Goal: Find specific page/section: Find specific page/section

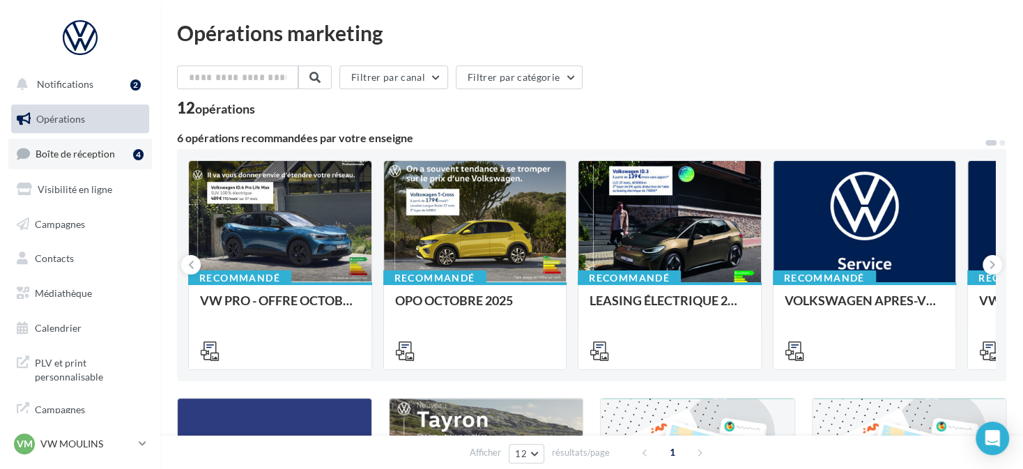
click at [111, 156] on span "Boîte de réception" at bounding box center [75, 154] width 79 height 12
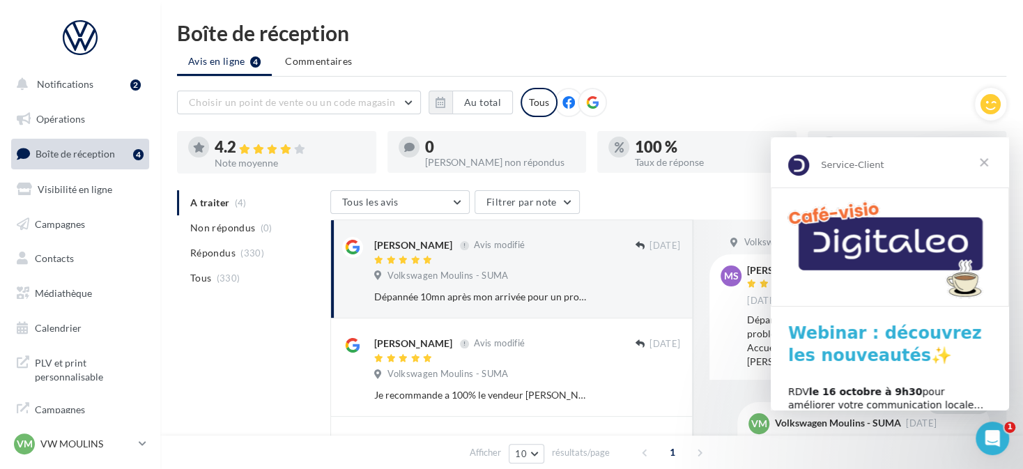
click at [982, 157] on span "Fermer" at bounding box center [984, 162] width 50 height 50
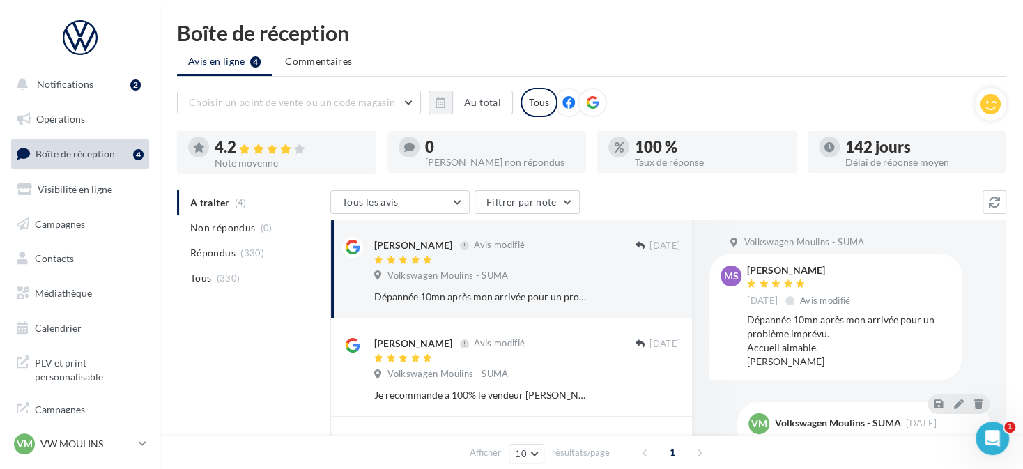
click at [580, 101] on div at bounding box center [592, 102] width 29 height 29
click at [436, 102] on icon "button" at bounding box center [441, 102] width 10 height 11
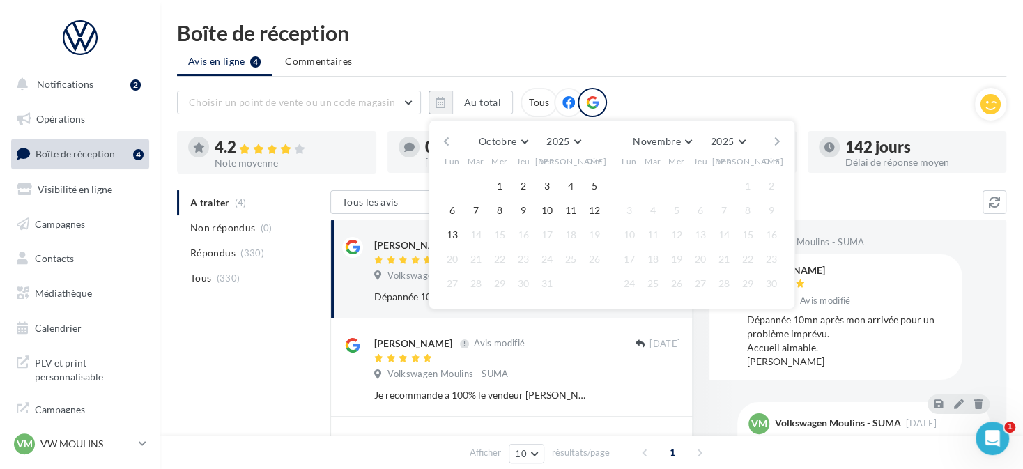
click at [448, 137] on button "button" at bounding box center [446, 142] width 12 height 20
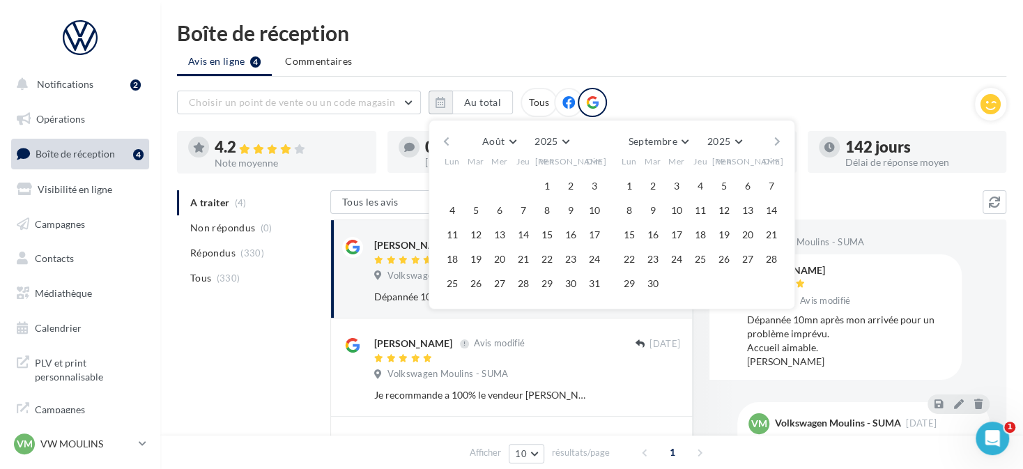
click at [448, 137] on button "button" at bounding box center [446, 142] width 12 height 20
click at [449, 136] on button "button" at bounding box center [446, 142] width 12 height 20
click at [476, 187] on button "1" at bounding box center [476, 186] width 21 height 21
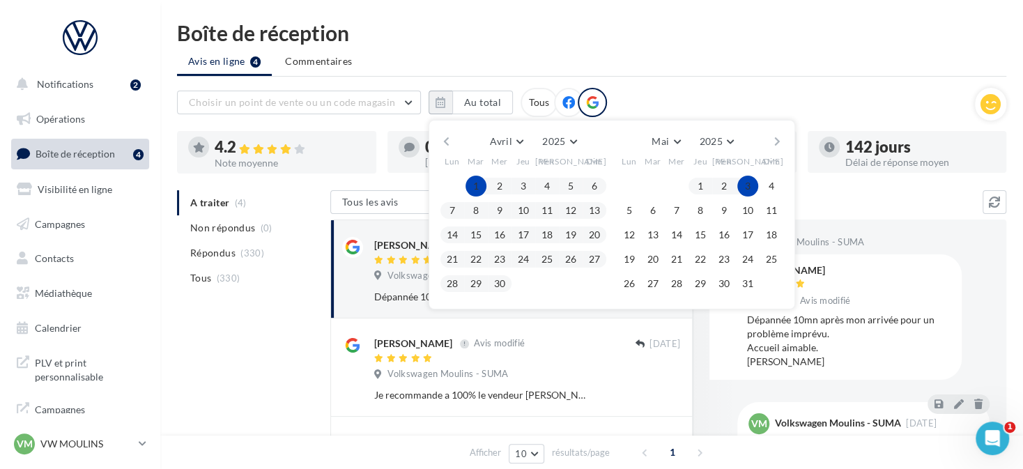
click at [777, 135] on button "button" at bounding box center [777, 142] width 12 height 20
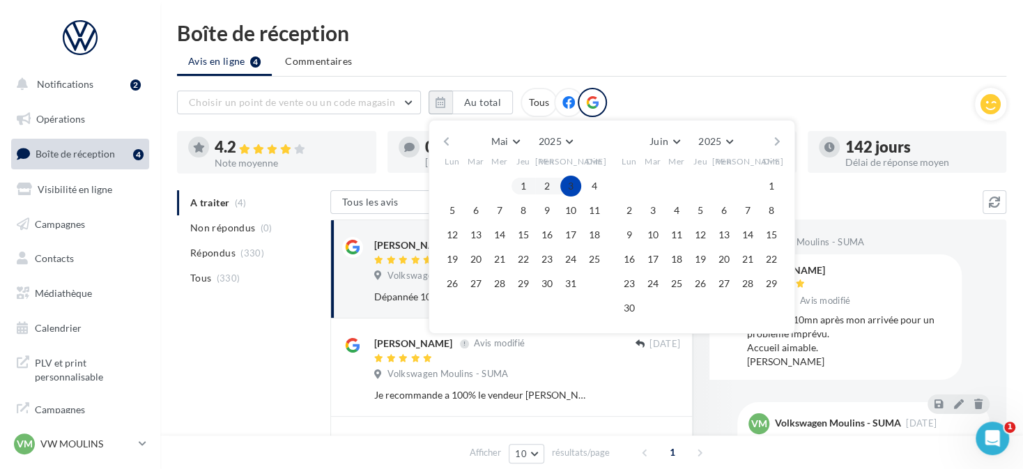
click at [777, 135] on button "button" at bounding box center [777, 142] width 12 height 20
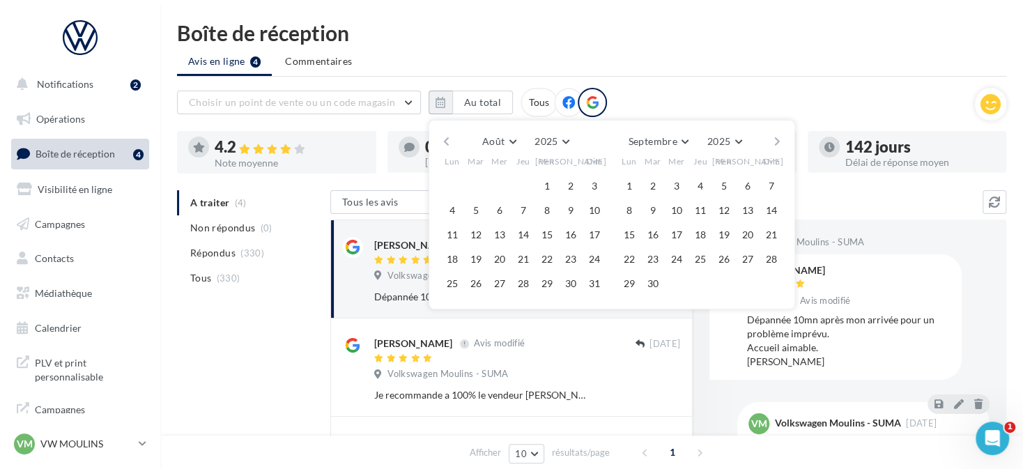
click at [777, 135] on button "button" at bounding box center [777, 142] width 12 height 20
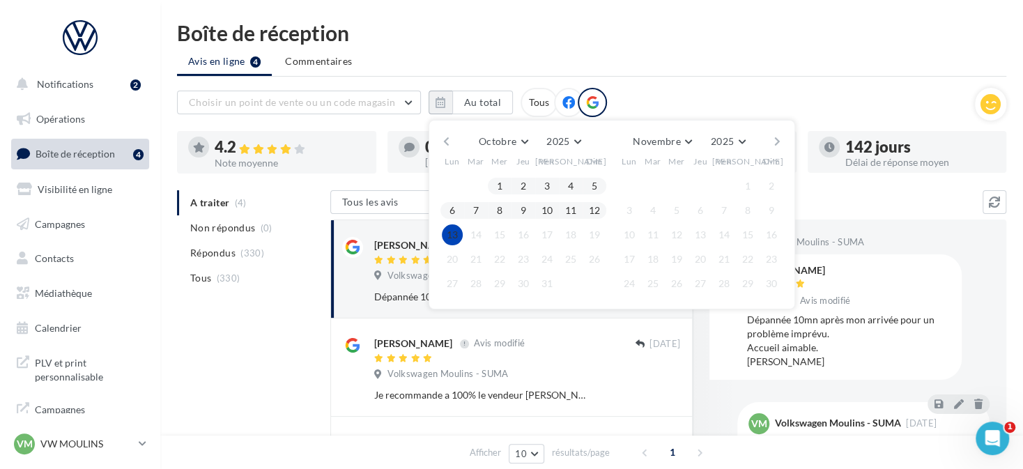
click at [449, 232] on button "13" at bounding box center [452, 234] width 21 height 21
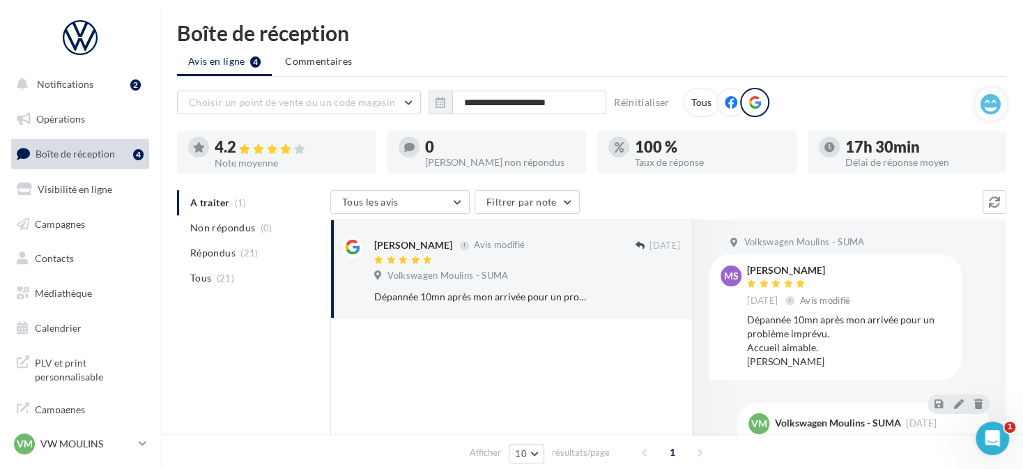
click at [300, 166] on div at bounding box center [276, 167] width 199 height 11
click at [445, 106] on icon "button" at bounding box center [441, 102] width 10 height 11
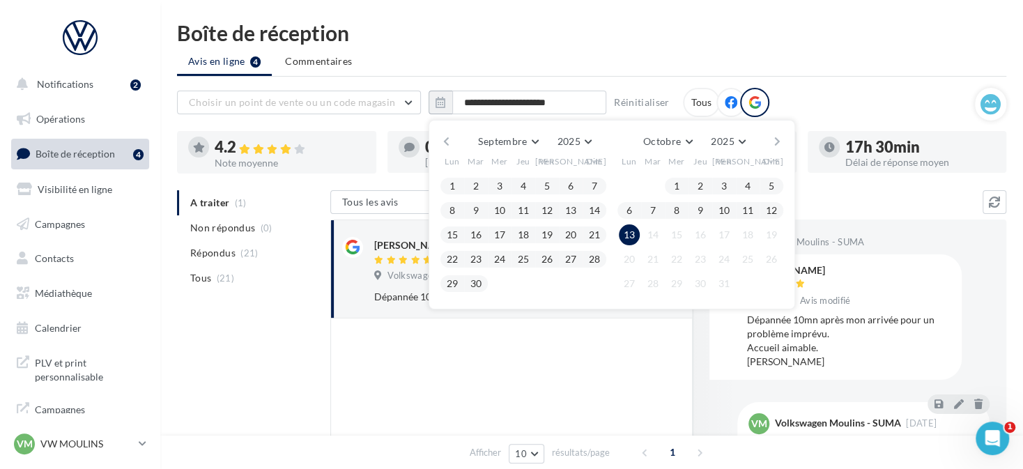
click at [460, 138] on div "Septembre [PERSON_NAME] Mars Avril Mai Juin Juillet Août Septembre Octobre Nove…" at bounding box center [611, 142] width 318 height 20
click at [459, 138] on div "Septembre [PERSON_NAME] Mars Avril Mai Juin Juillet Août Septembre Octobre Nove…" at bounding box center [611, 142] width 318 height 20
click at [452, 139] on div "Septembre [PERSON_NAME] Mars Avril Mai Juin Juillet Août Septembre Octobre Nove…" at bounding box center [611, 142] width 318 height 20
click at [443, 139] on button "button" at bounding box center [446, 142] width 12 height 20
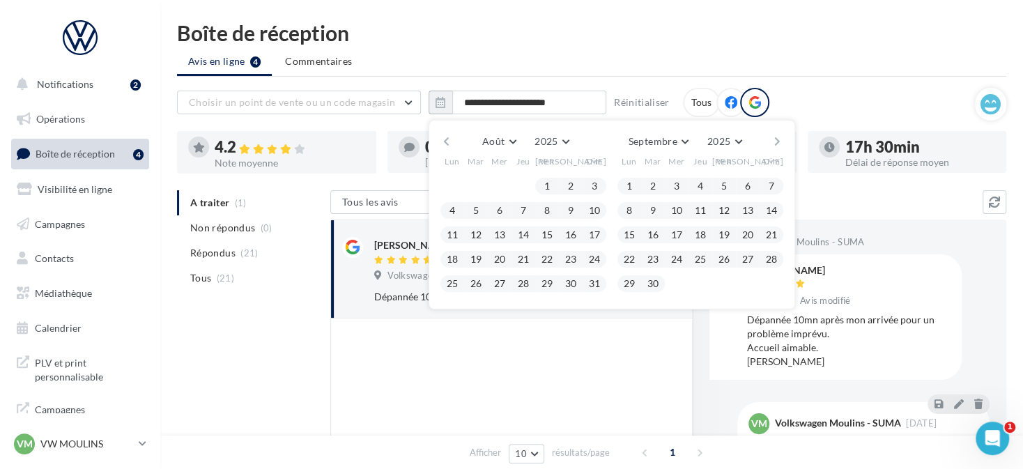
click at [443, 139] on button "button" at bounding box center [446, 142] width 12 height 20
click at [475, 187] on button "1" at bounding box center [476, 186] width 21 height 21
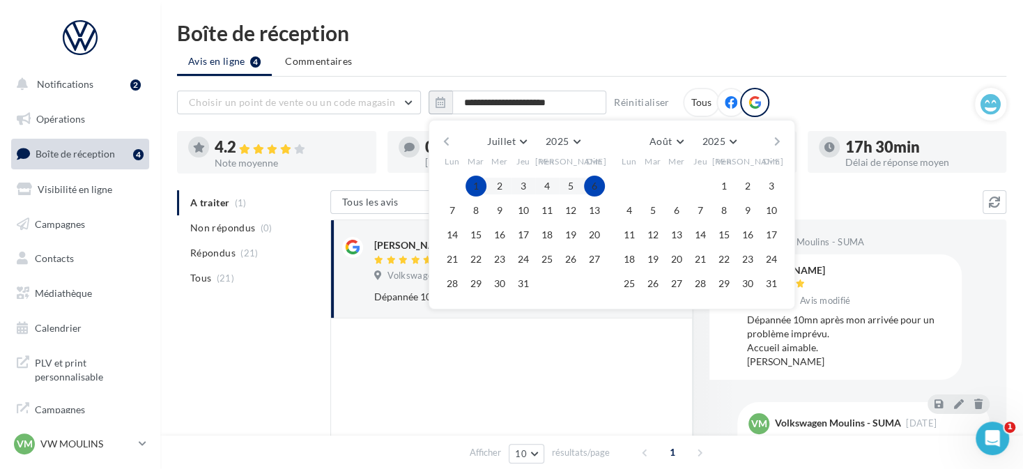
click at [776, 138] on button "button" at bounding box center [777, 142] width 12 height 20
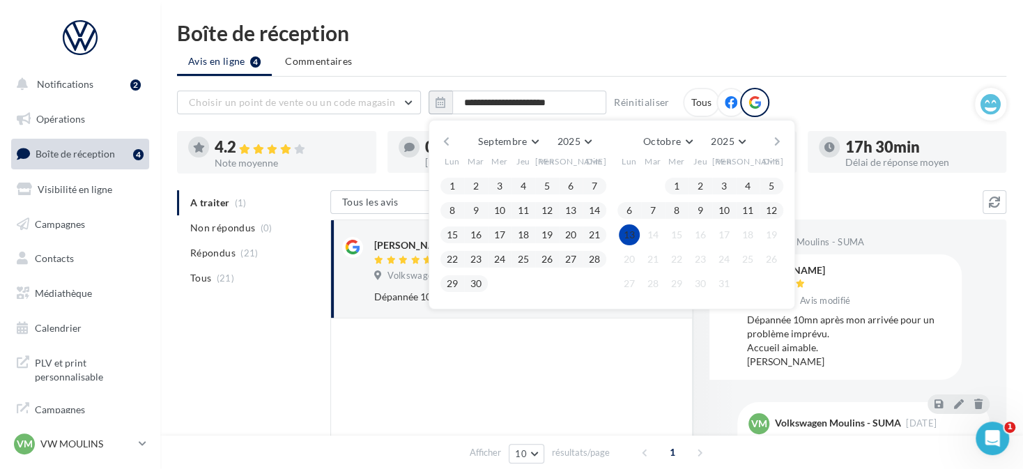
click at [631, 236] on button "13" at bounding box center [629, 234] width 21 height 21
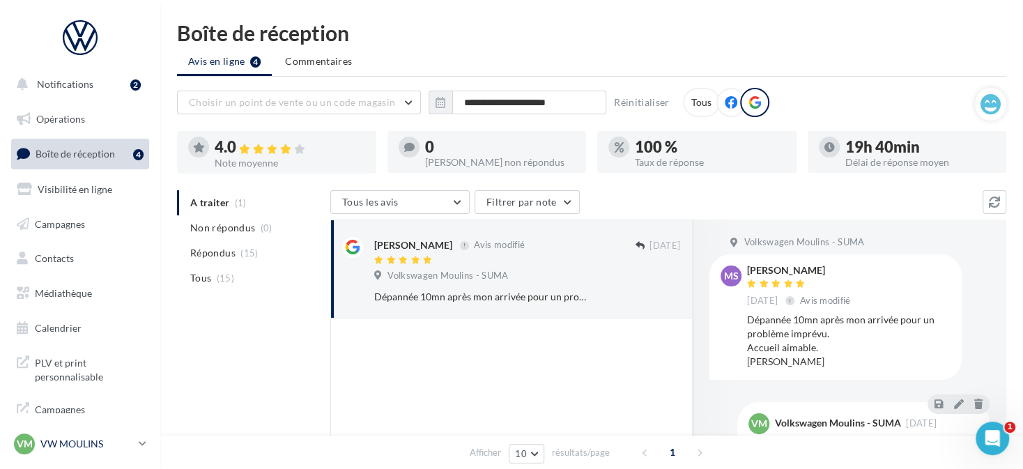
click at [21, 443] on span "VM" at bounding box center [25, 444] width 16 height 14
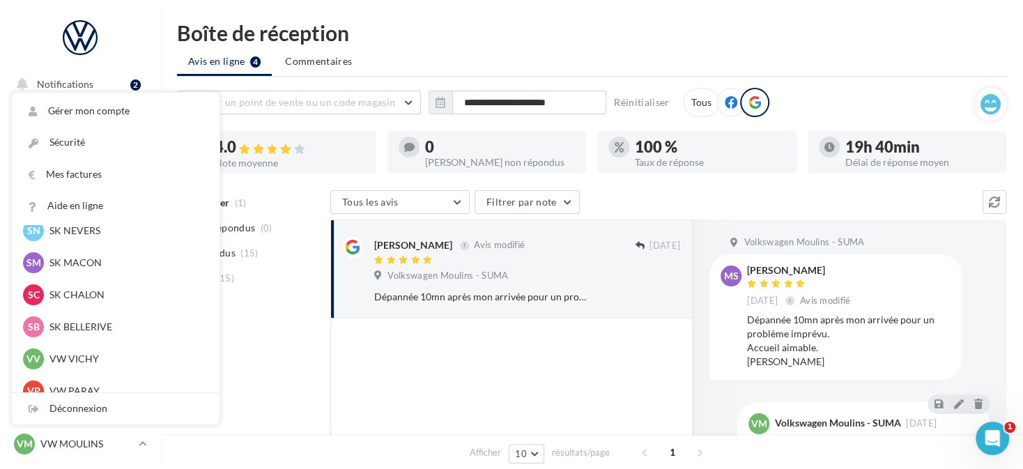
scroll to position [348, 0]
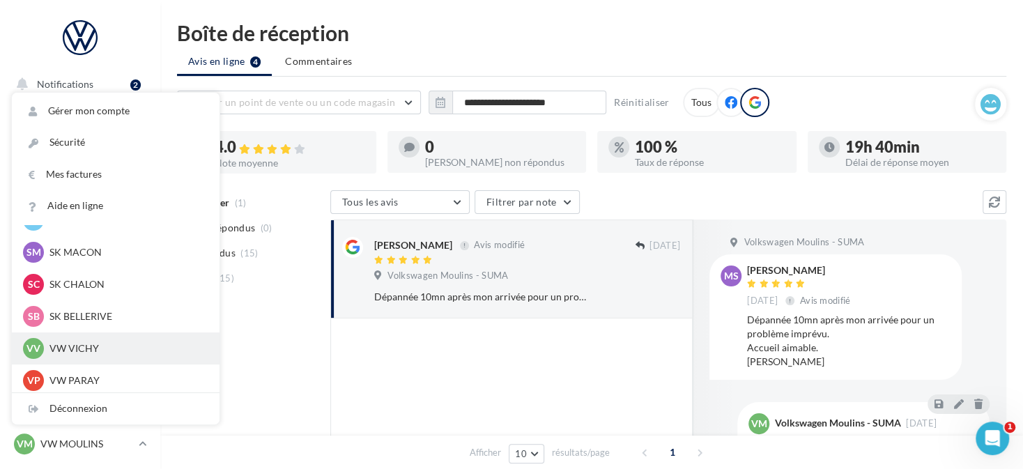
click at [74, 354] on p "VW VICHY" at bounding box center [125, 348] width 153 height 14
